Goal: Information Seeking & Learning: Learn about a topic

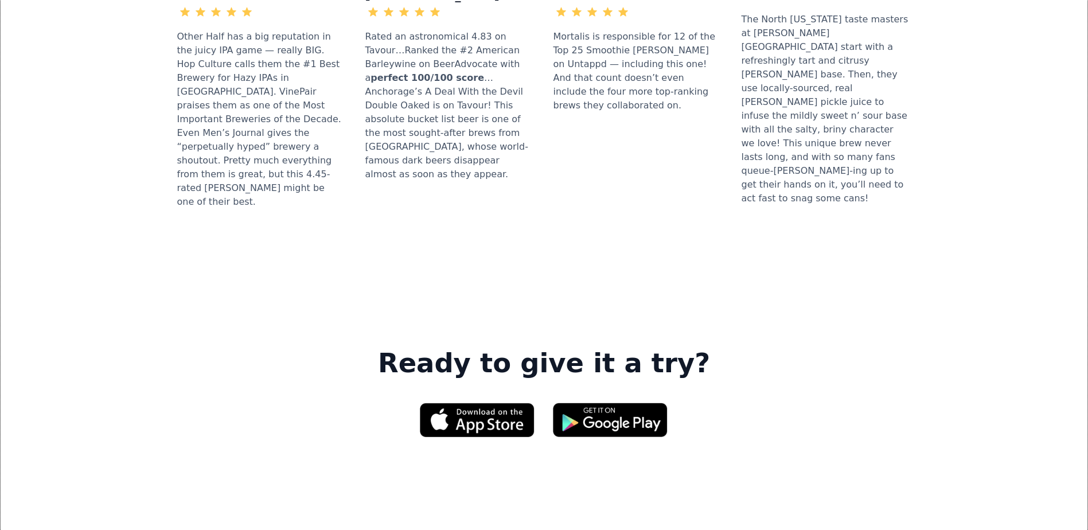
scroll to position [1752, 0]
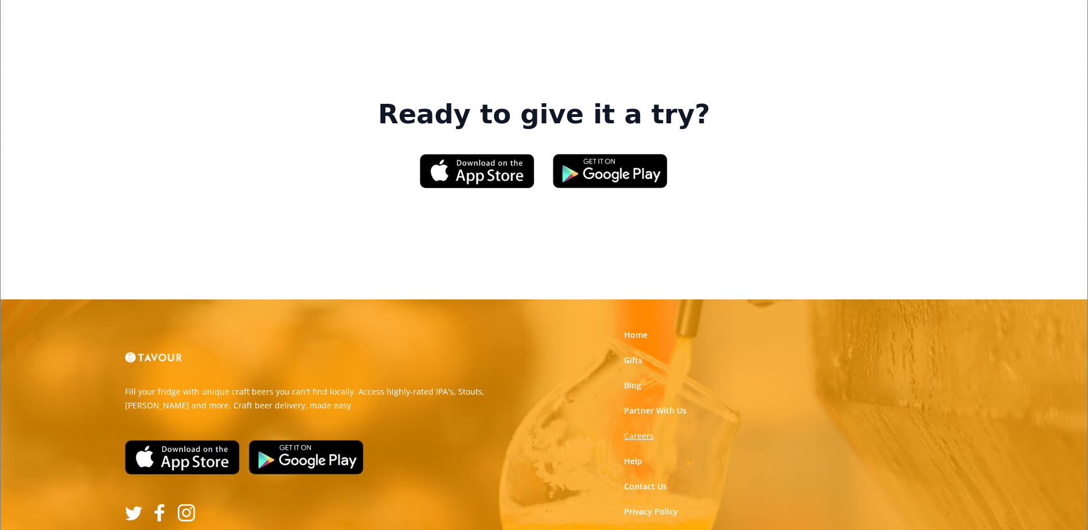
click at [647, 430] on strong "Careers" at bounding box center [639, 435] width 30 height 11
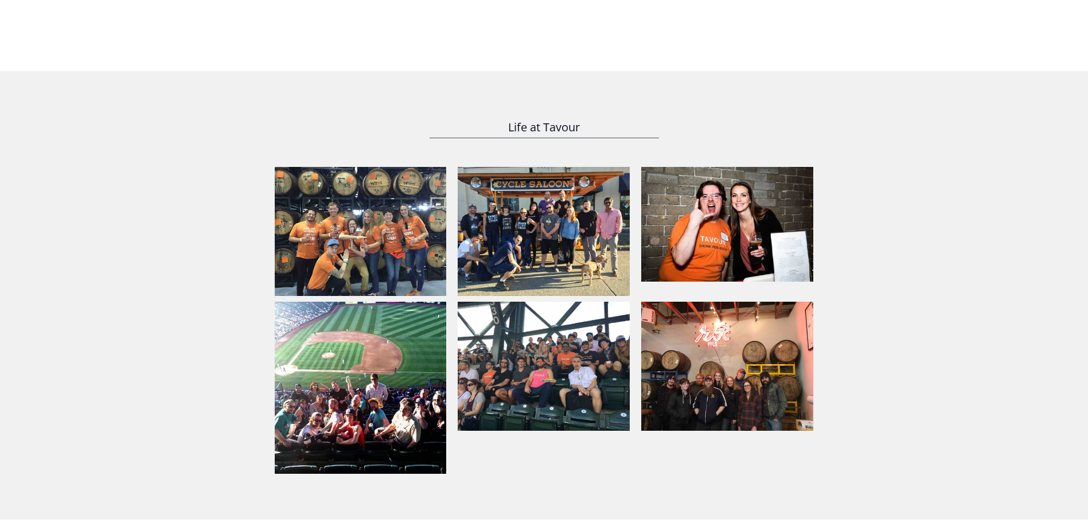
scroll to position [803, 0]
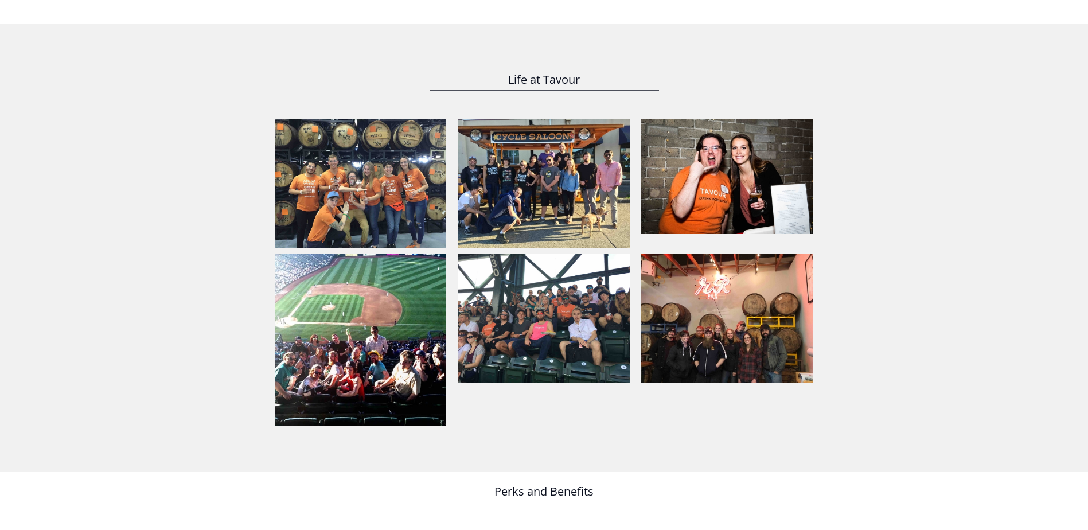
click at [352, 206] on img at bounding box center [361, 183] width 172 height 129
click at [367, 198] on img at bounding box center [361, 183] width 172 height 129
click at [600, 183] on img at bounding box center [543, 183] width 172 height 129
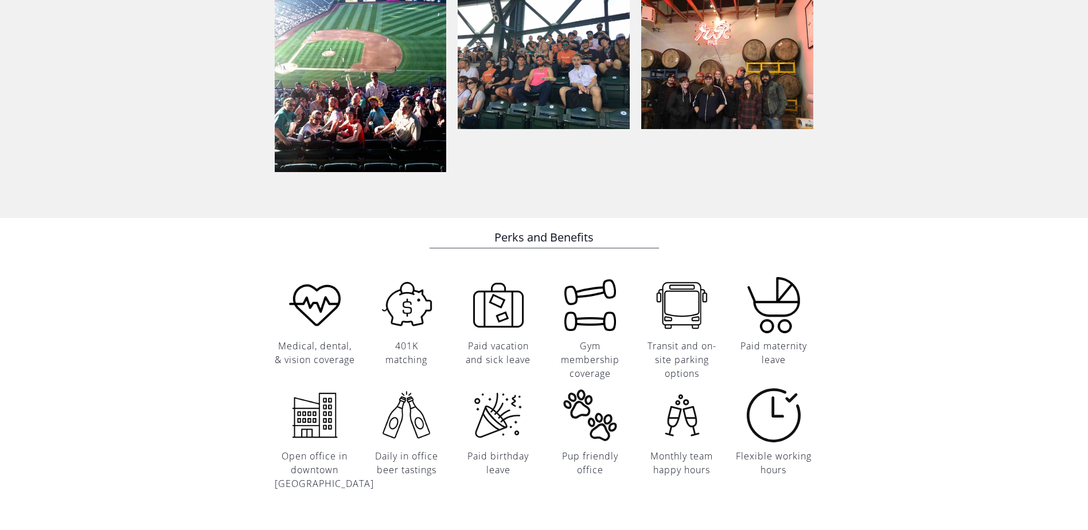
scroll to position [1089, 0]
